Goal: Task Accomplishment & Management: Manage account settings

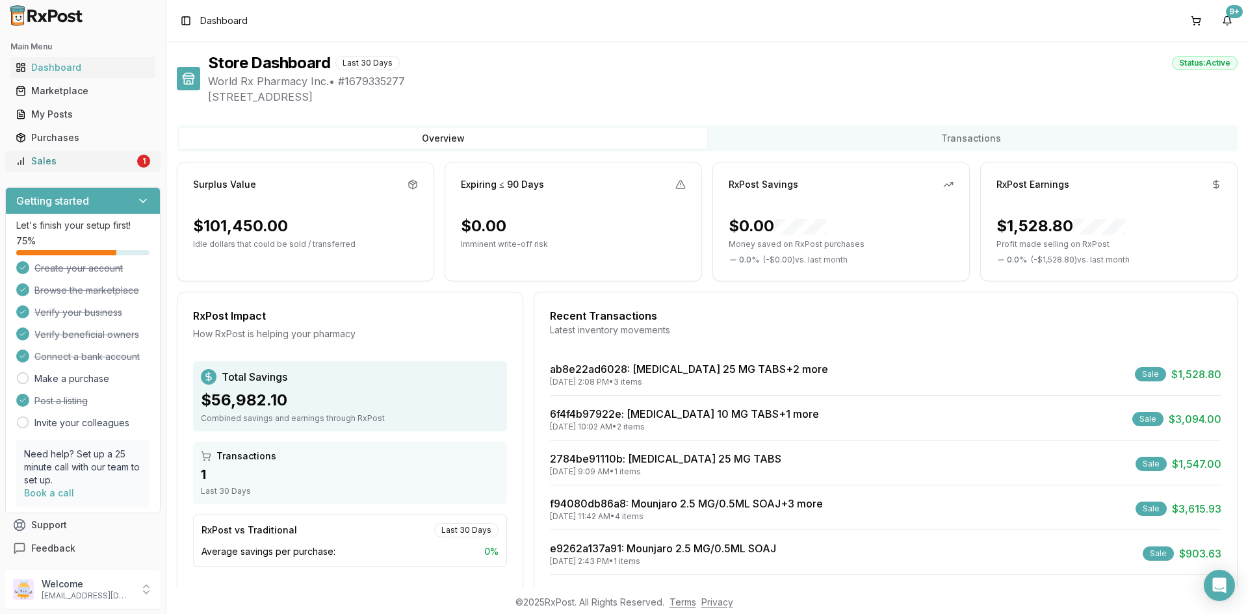
click at [119, 166] on div "Sales" at bounding box center [75, 161] width 119 height 13
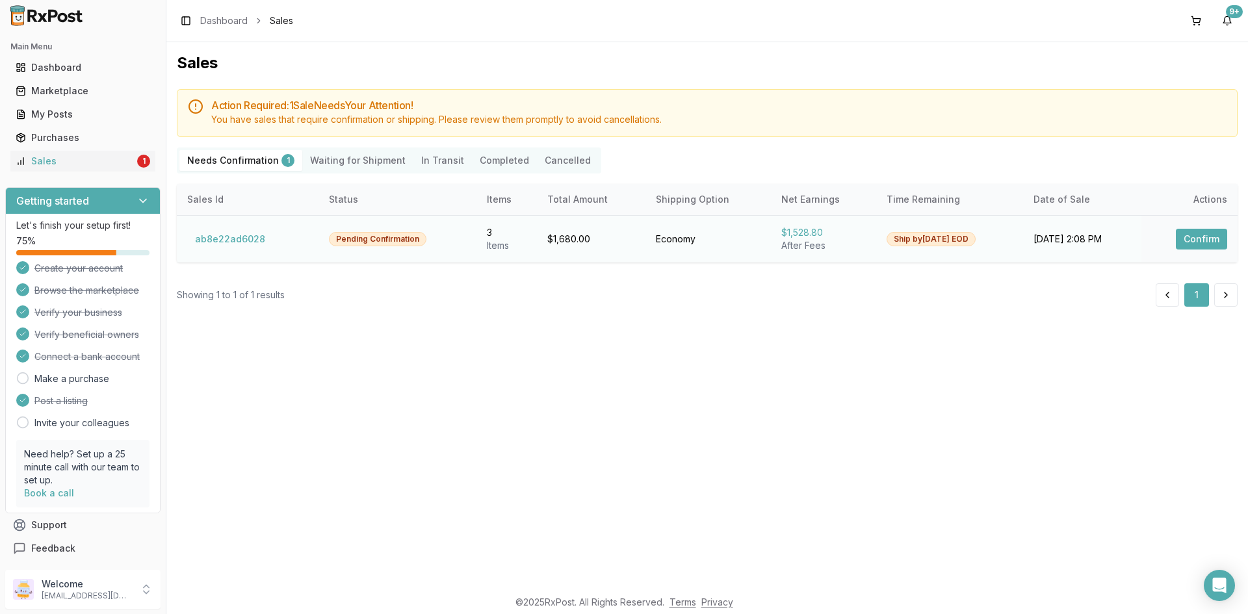
click at [1194, 249] on button "Confirm" at bounding box center [1201, 239] width 51 height 21
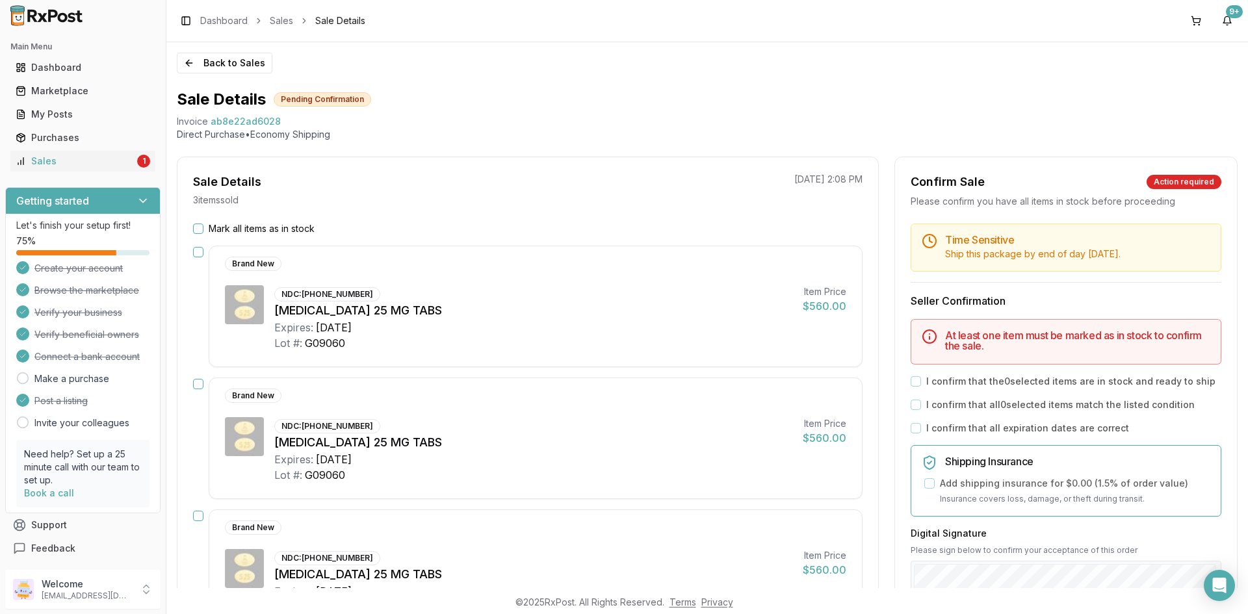
click at [198, 228] on button "Mark all items as in stock" at bounding box center [198, 229] width 10 height 10
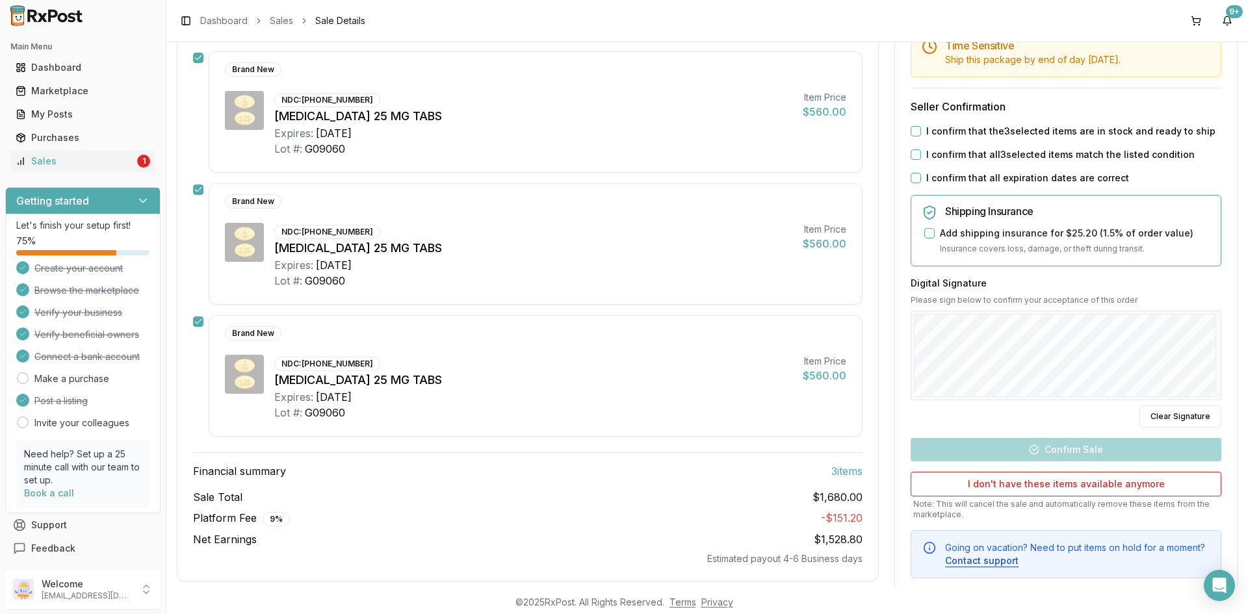
scroll to position [195, 0]
click at [911, 131] on button "I confirm that the 3 selected items are in stock and ready to ship" at bounding box center [916, 130] width 10 height 10
click at [913, 155] on button "I confirm that all 3 selected items match the listed condition" at bounding box center [916, 154] width 10 height 10
click at [913, 178] on button "I confirm that all expiration dates are correct" at bounding box center [916, 177] width 10 height 10
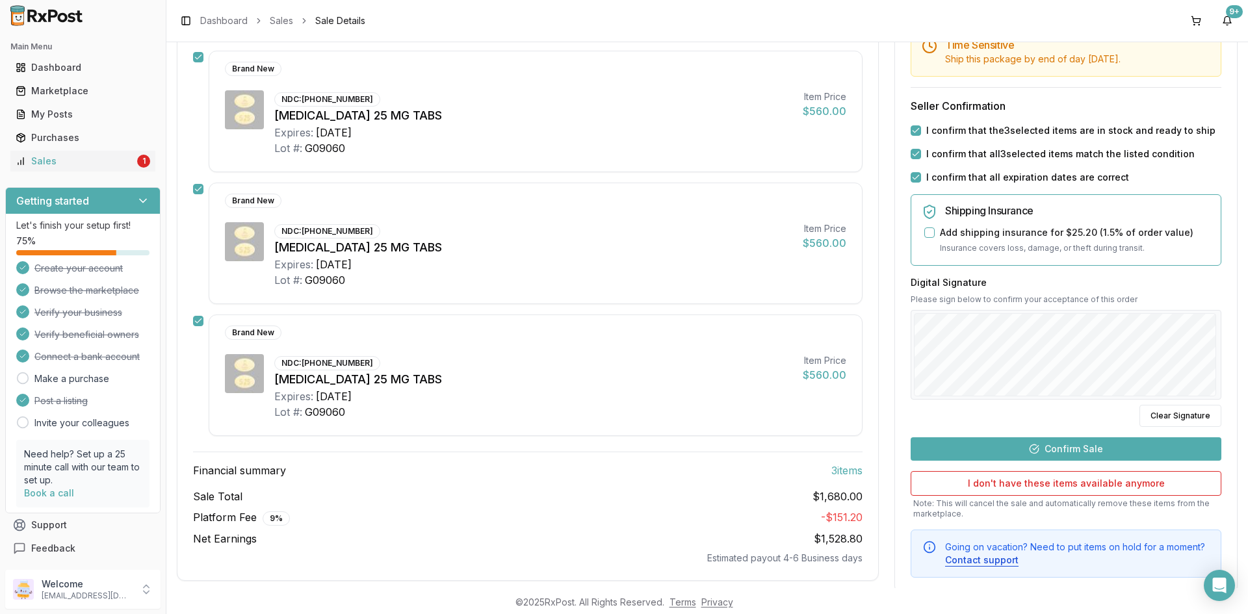
click at [1073, 449] on button "Confirm Sale" at bounding box center [1066, 449] width 311 height 23
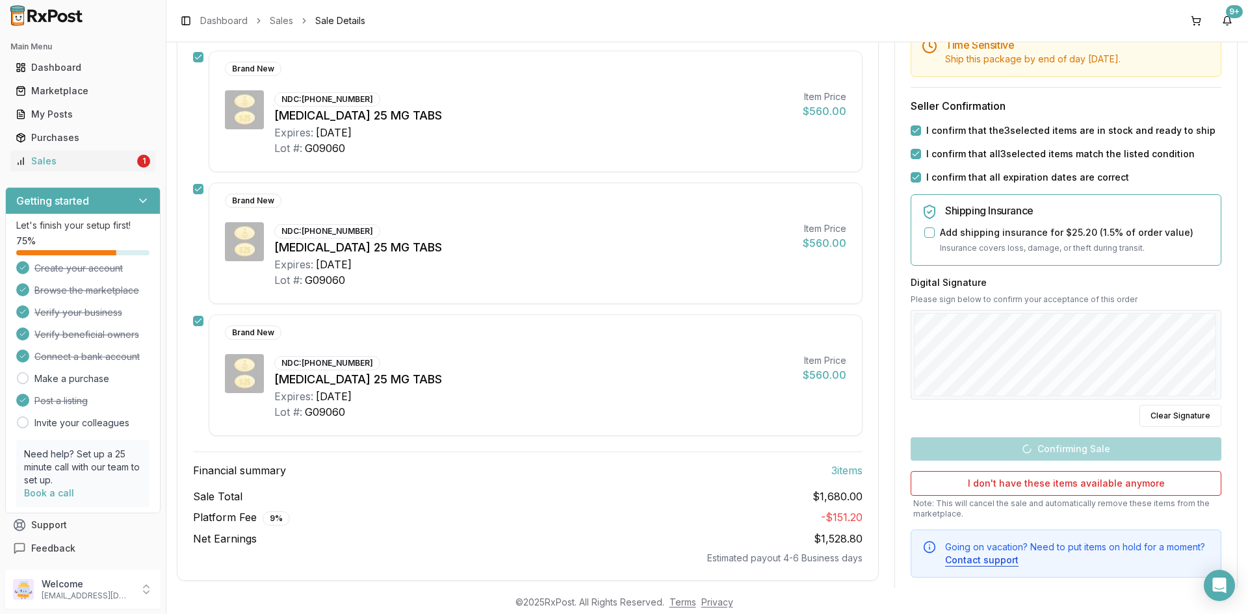
scroll to position [185, 0]
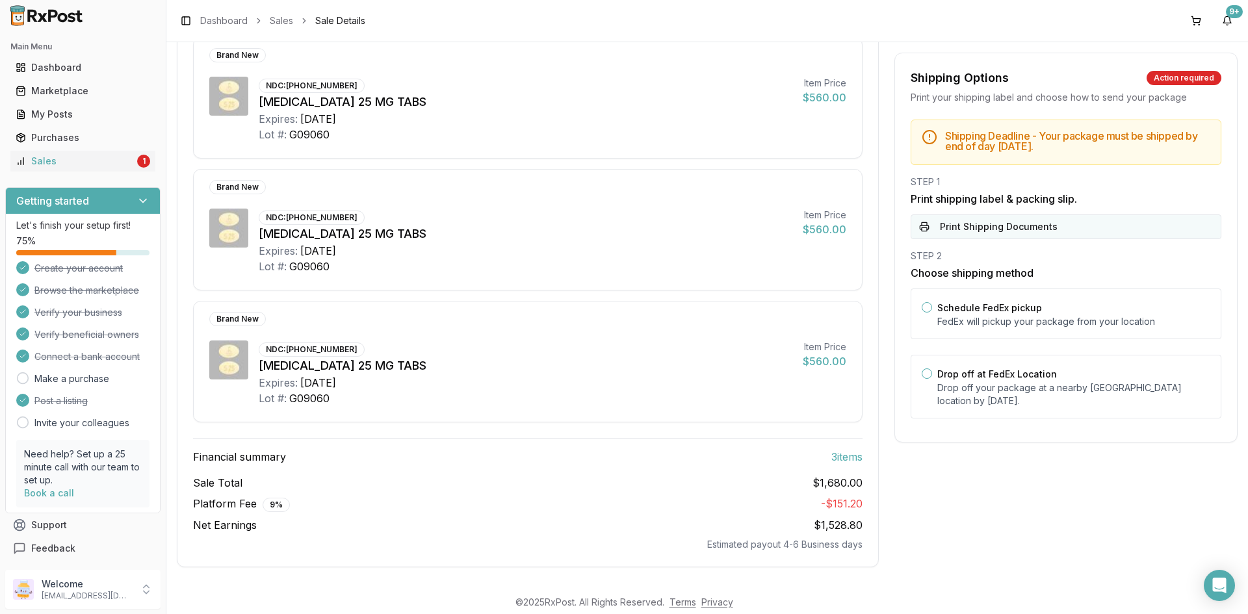
click at [1030, 230] on button "Print Shipping Documents" at bounding box center [1066, 227] width 311 height 25
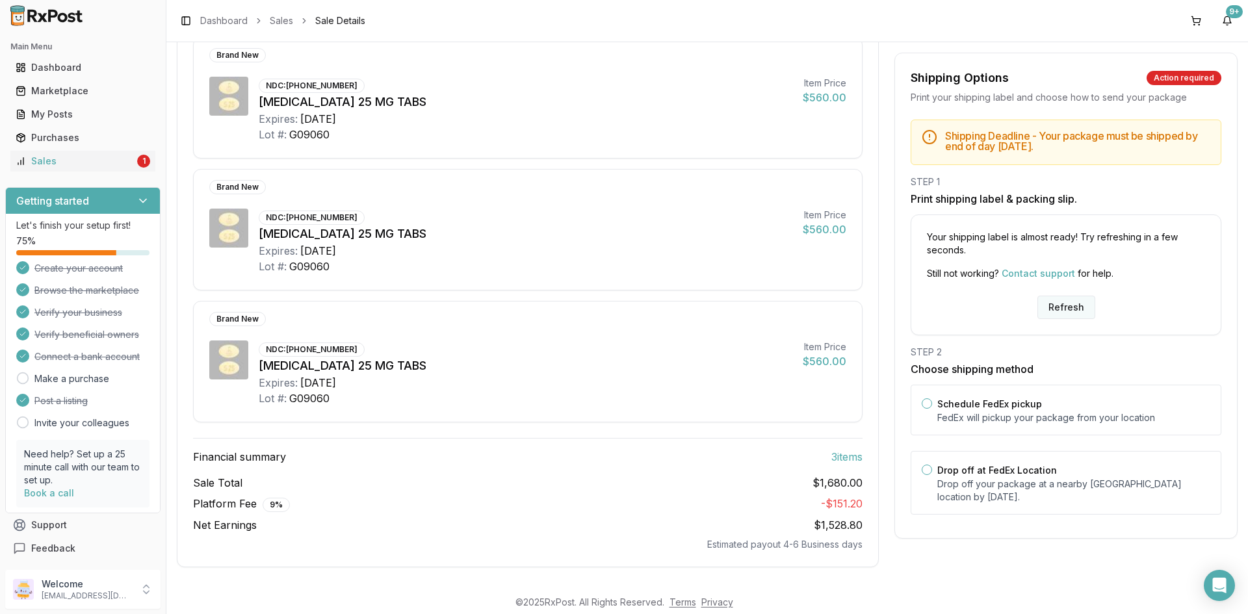
click at [1055, 309] on button "Refresh" at bounding box center [1067, 307] width 58 height 23
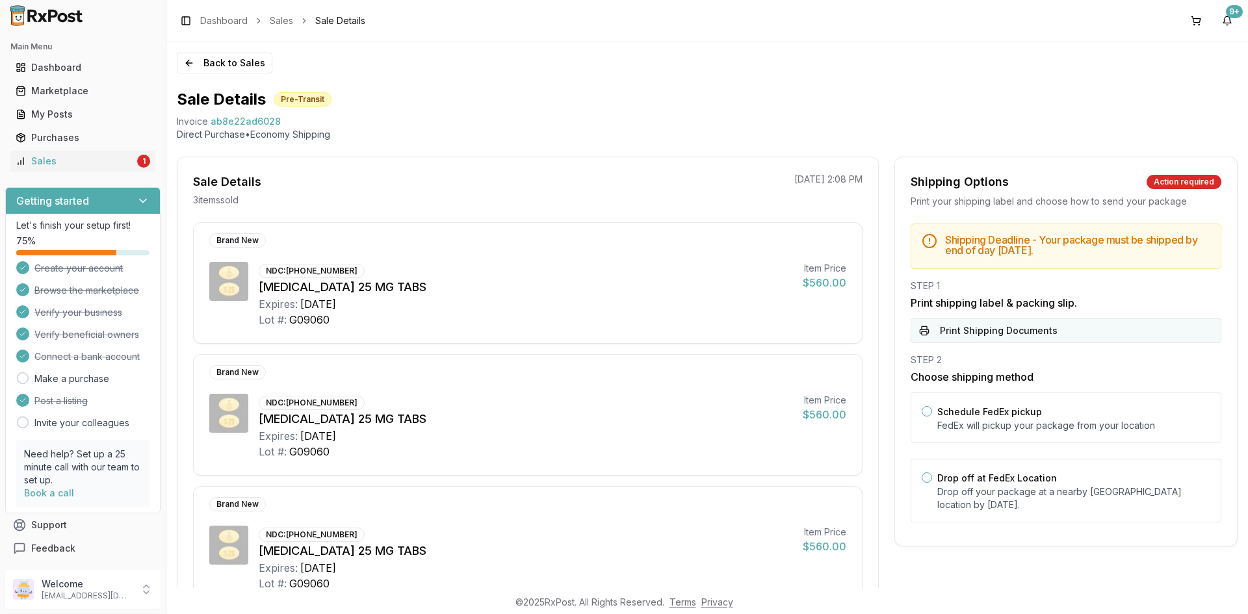
click at [996, 338] on button "Print Shipping Documents" at bounding box center [1066, 331] width 311 height 25
click at [118, 164] on div "Sales" at bounding box center [75, 161] width 119 height 13
